Goal: Task Accomplishment & Management: Use online tool/utility

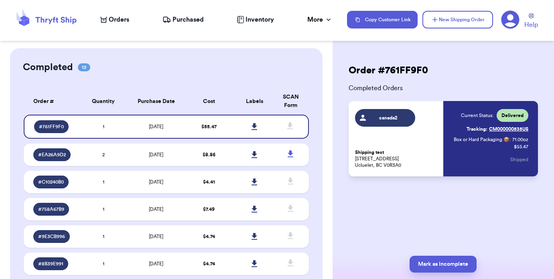
click at [134, 20] on div "Orders Purchased Inventory More Stats Completed Orders Payments Payouts" at bounding box center [219, 20] width 239 height 10
click at [121, 20] on span "Orders" at bounding box center [119, 20] width 20 height 10
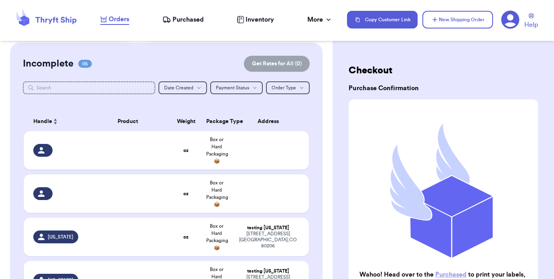
scroll to position [96, 0]
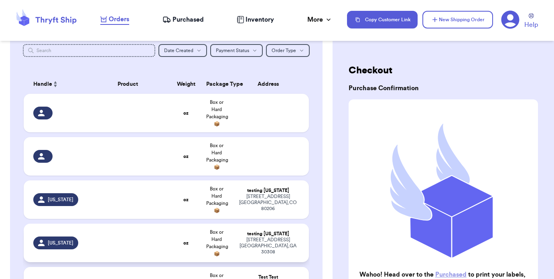
click at [142, 242] on div at bounding box center [128, 243] width 76 height 2
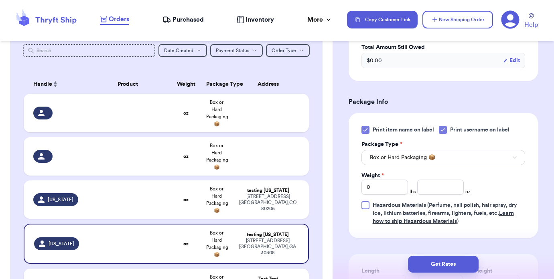
scroll to position [398, 0]
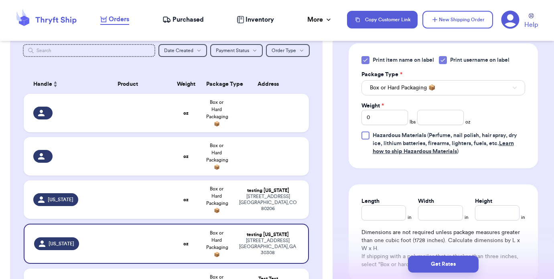
click at [378, 126] on div "Print item name on label Print username on label Package Type * Box or Hard Pac…" at bounding box center [444, 106] width 164 height 100
click at [379, 121] on input "0" at bounding box center [385, 117] width 47 height 15
type input "1"
click at [473, 104] on div "Print item name on label Print username on label Package Type * Box or Hard Pac…" at bounding box center [444, 106] width 164 height 100
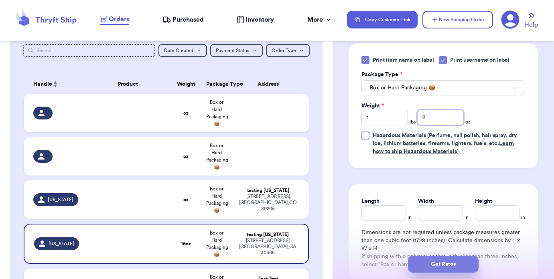
type input "2"
click at [420, 263] on button "Get Rates" at bounding box center [443, 264] width 71 height 17
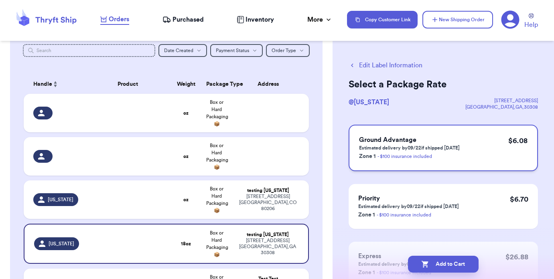
scroll to position [0, 0]
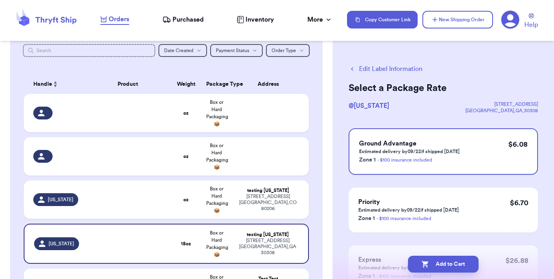
click at [396, 68] on button "Edit Label Information" at bounding box center [386, 69] width 74 height 10
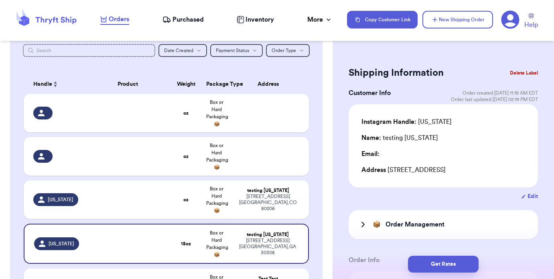
scroll to position [5, 0]
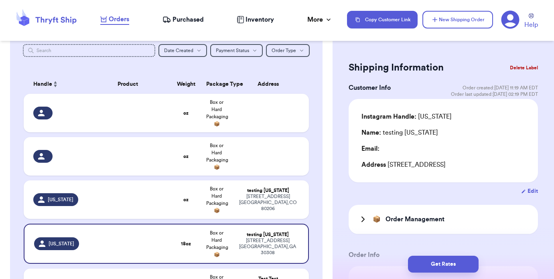
click at [527, 187] on button "Edit" at bounding box center [529, 191] width 17 height 8
select select "GA"
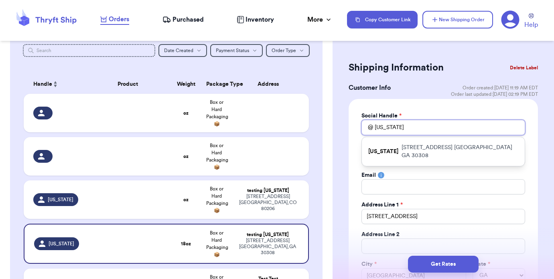
click at [406, 123] on input "[US_STATE]" at bounding box center [444, 127] width 164 height 15
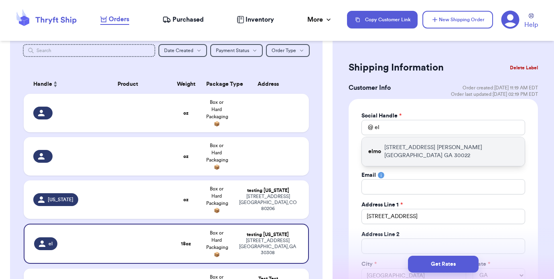
click at [408, 144] on p "[STREET_ADDRESS][PERSON_NAME]" at bounding box center [451, 152] width 134 height 16
type input "elmo"
type input "[PERSON_NAME]"
type input "[EMAIL_ADDRESS][DOMAIN_NAME]"
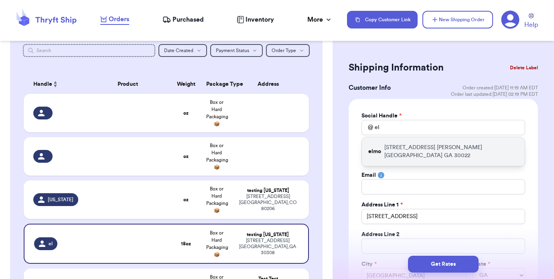
type input "[STREET_ADDRESS]"
type input "[PERSON_NAME][GEOGRAPHIC_DATA]"
type input "30022"
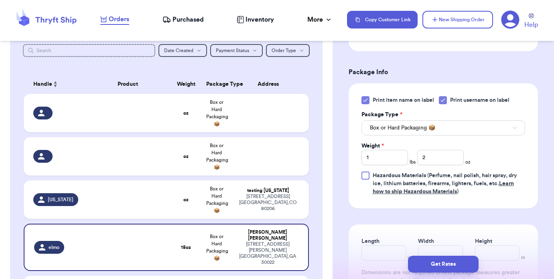
scroll to position [507, 0]
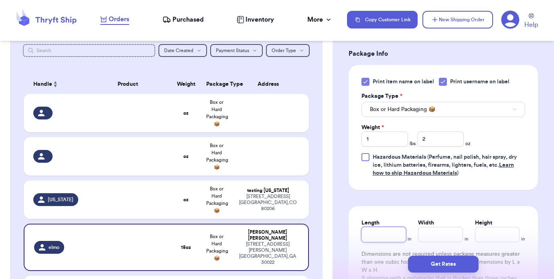
click at [381, 232] on input "Length" at bounding box center [384, 234] width 45 height 15
type input "10"
type input "12"
type input "2"
click at [440, 262] on button "Get Rates" at bounding box center [443, 264] width 71 height 17
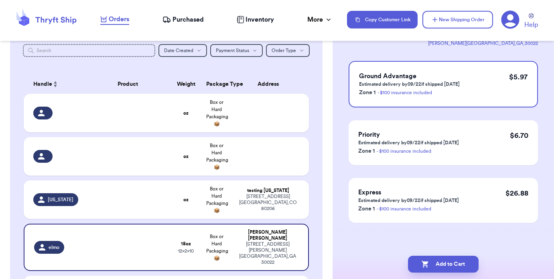
scroll to position [0, 0]
